Goal: Information Seeking & Learning: Learn about a topic

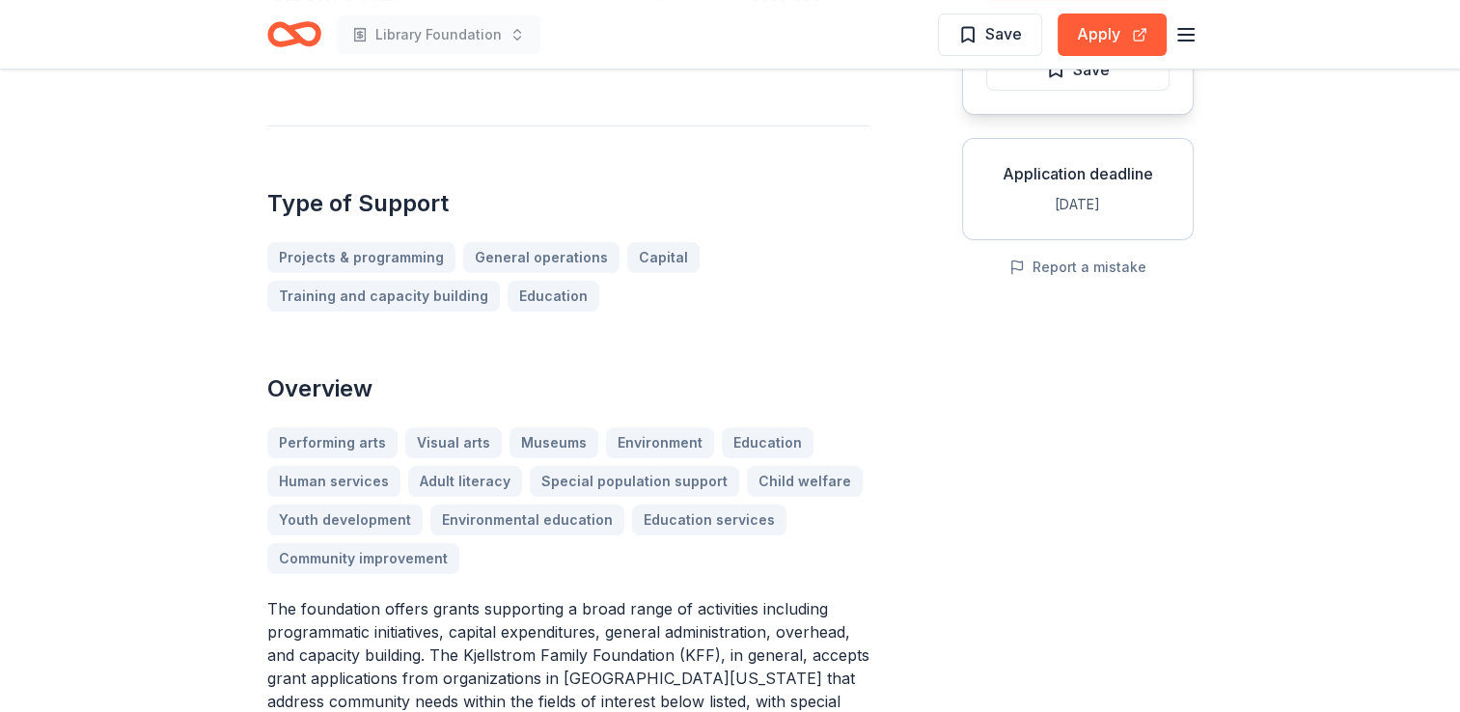
scroll to position [331, 0]
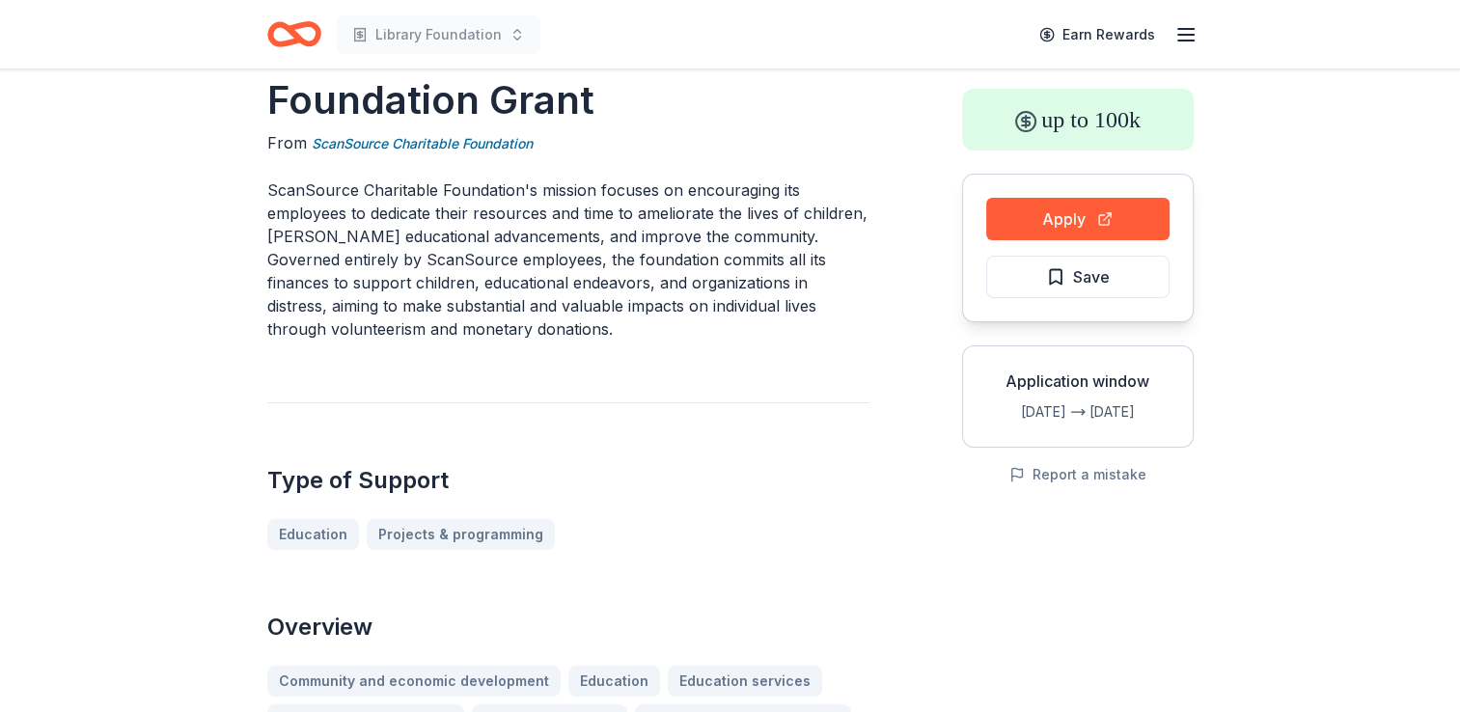
scroll to position [31, 0]
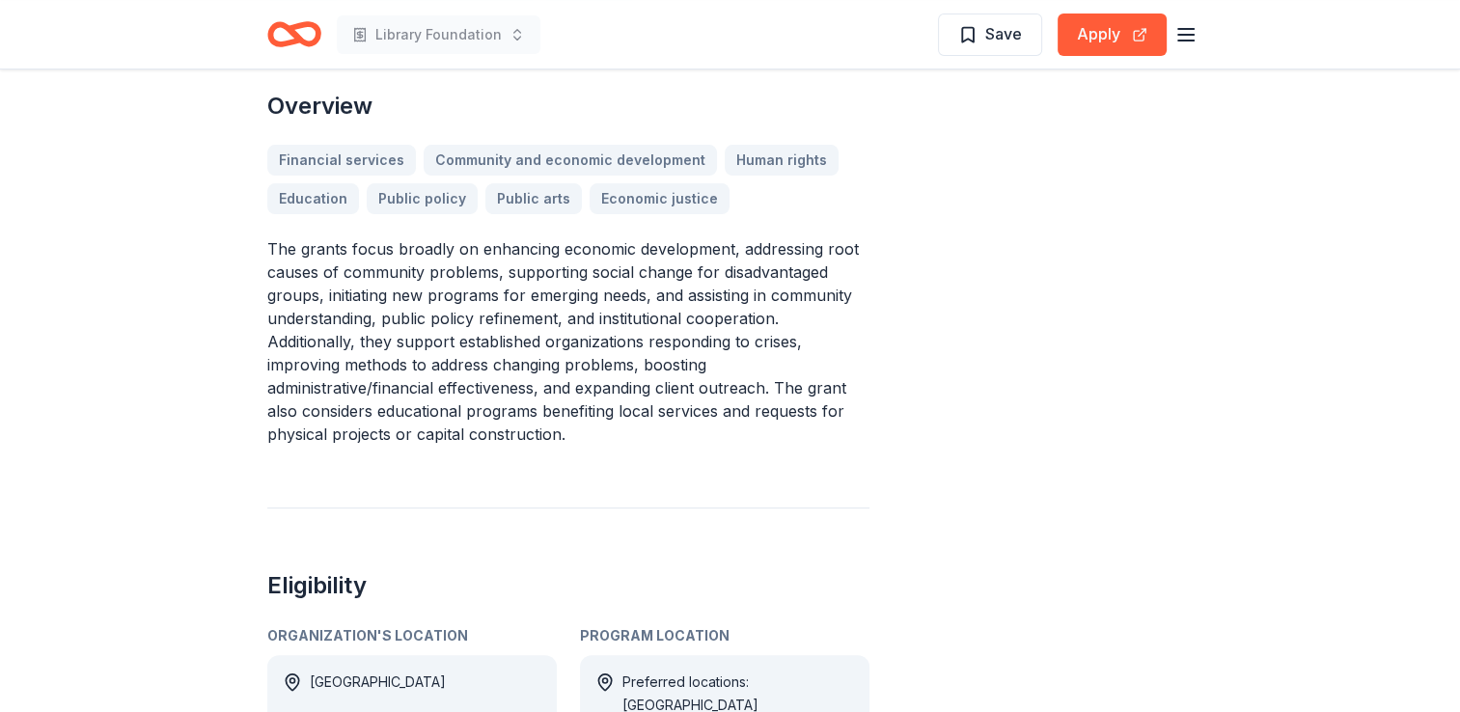
scroll to position [554, 0]
